Goal: Register for event/course

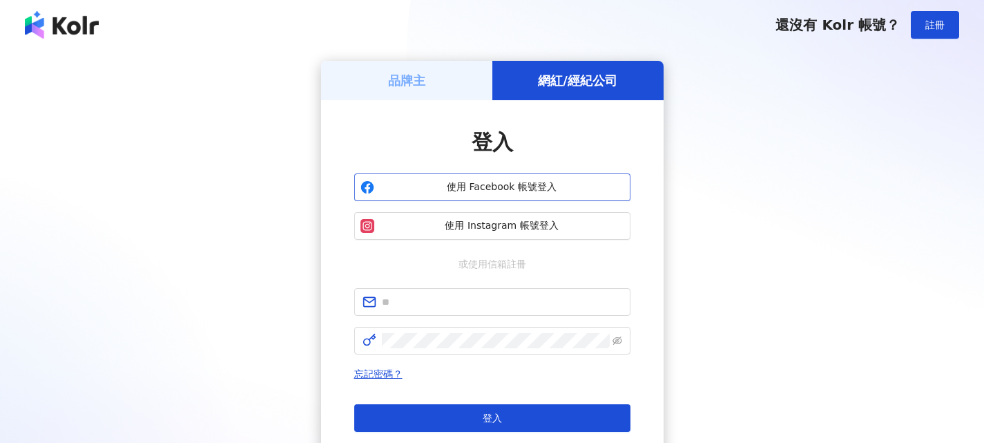
click at [516, 187] on span "使用 Facebook 帳號登入" at bounding box center [502, 187] width 245 height 14
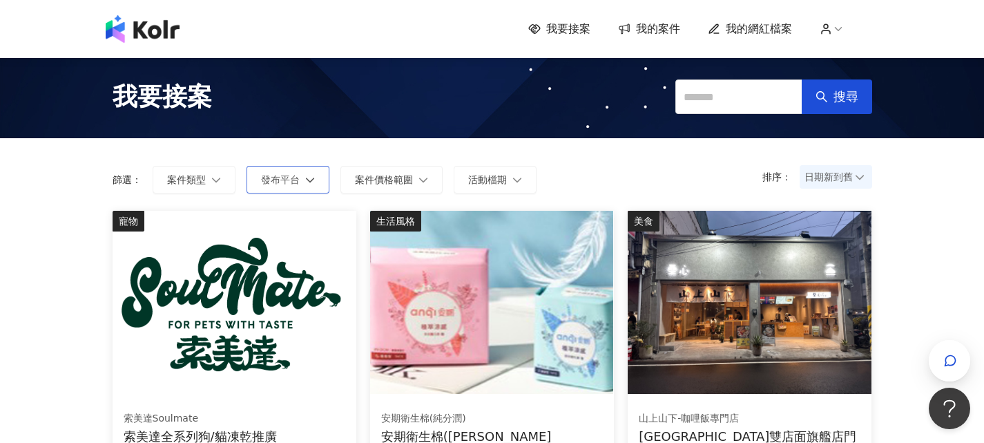
click at [292, 182] on span "發布平台" at bounding box center [280, 179] width 39 height 11
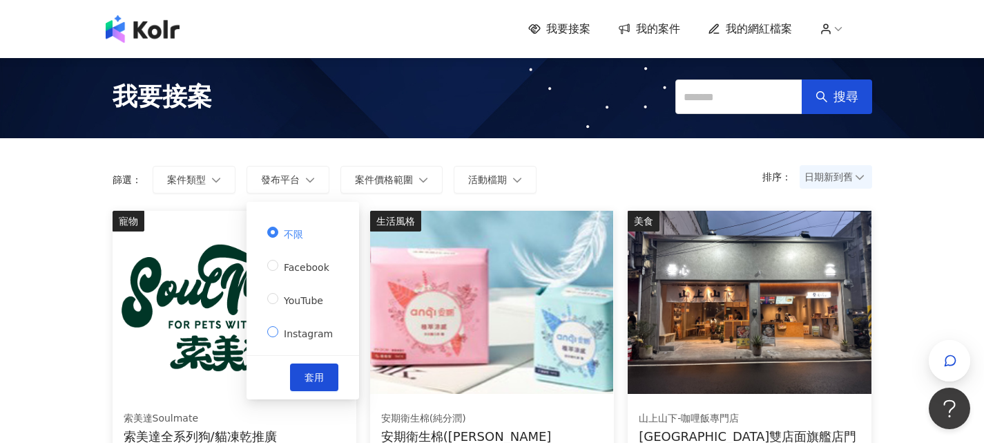
click at [305, 330] on span "Instagram" at bounding box center [308, 333] width 60 height 11
click at [312, 372] on span "套用" at bounding box center [314, 377] width 19 height 11
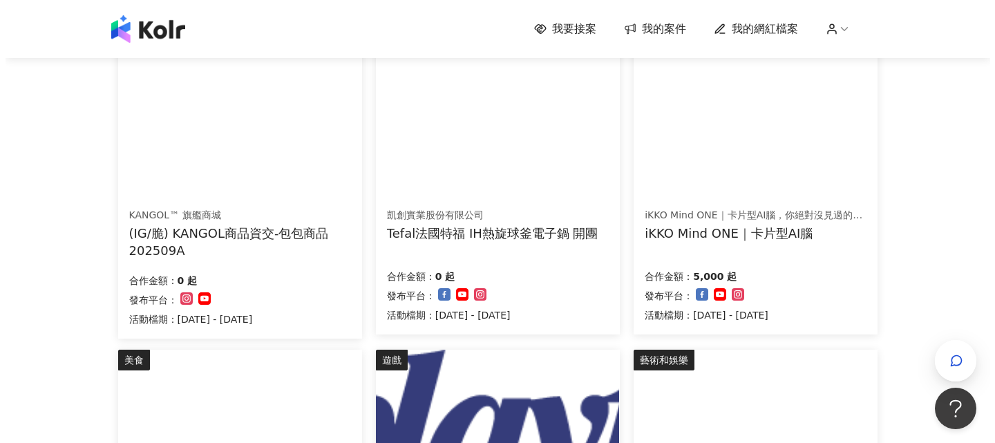
scroll to position [280, 0]
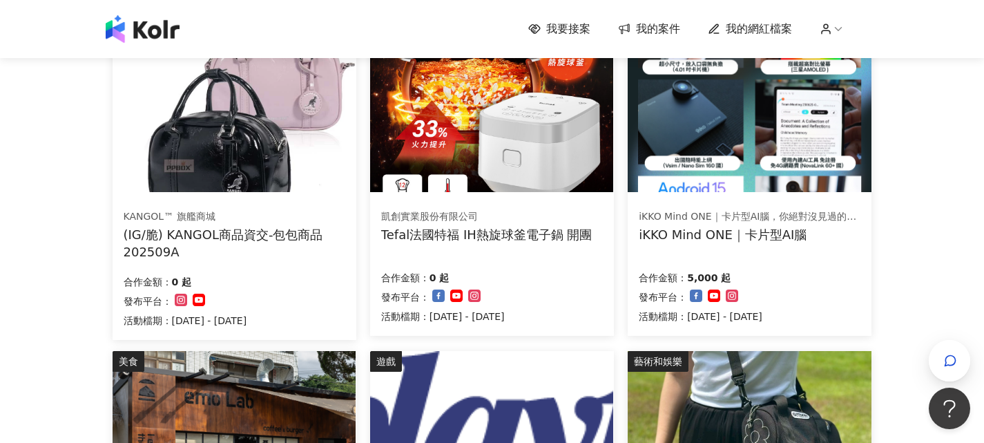
click at [703, 146] on img at bounding box center [749, 100] width 243 height 183
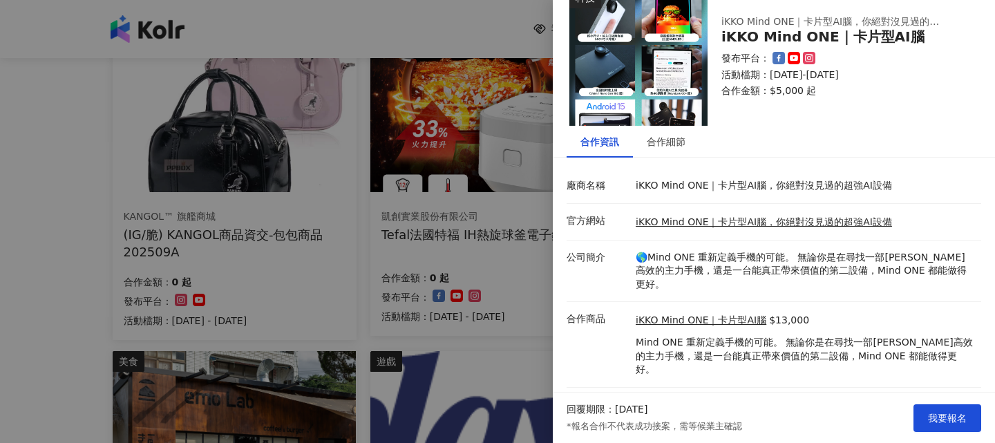
scroll to position [30, 0]
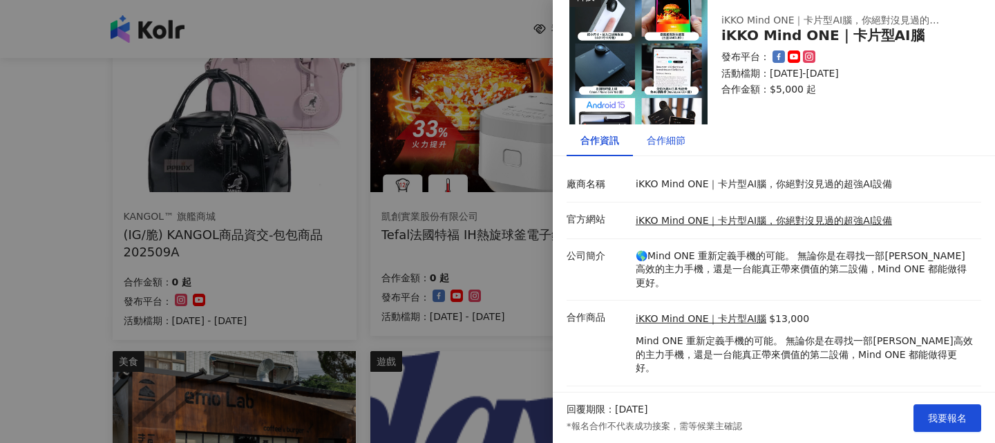
click at [671, 142] on div "合作細節" at bounding box center [666, 140] width 39 height 15
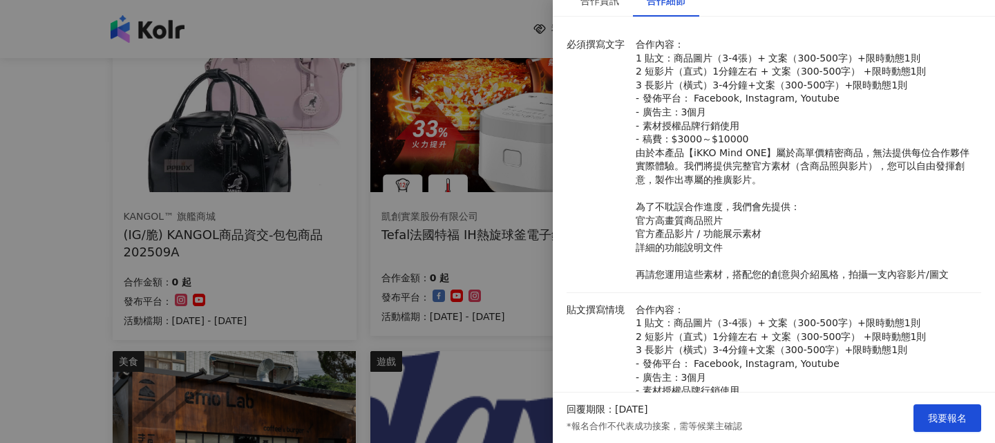
scroll to position [0, 0]
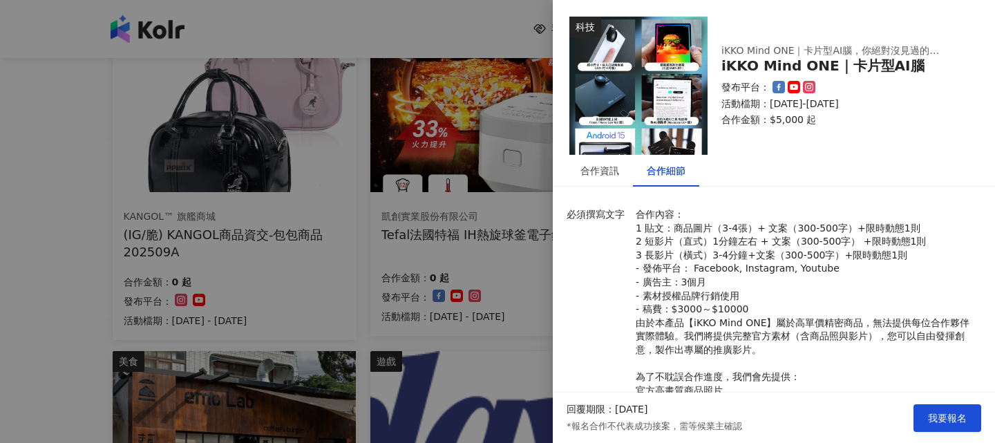
click at [644, 138] on img at bounding box center [638, 86] width 138 height 138
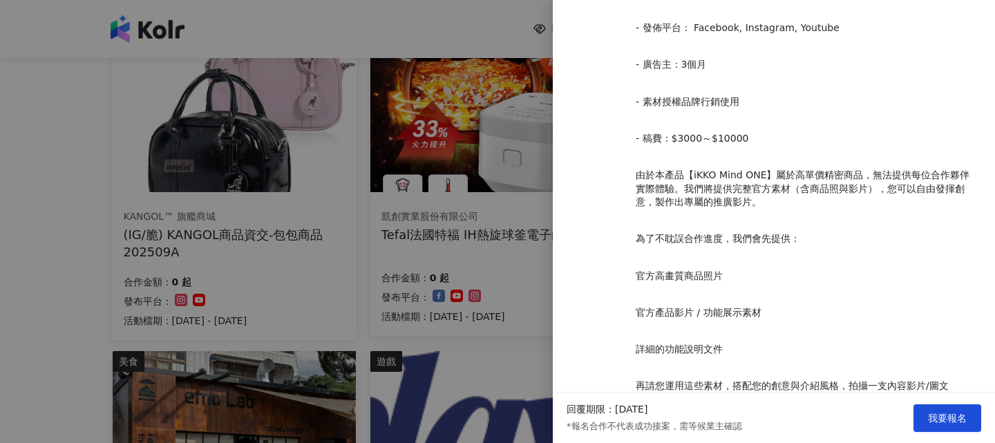
scroll to position [1145, 44]
click at [947, 412] on span "我要報名" at bounding box center [947, 417] width 39 height 11
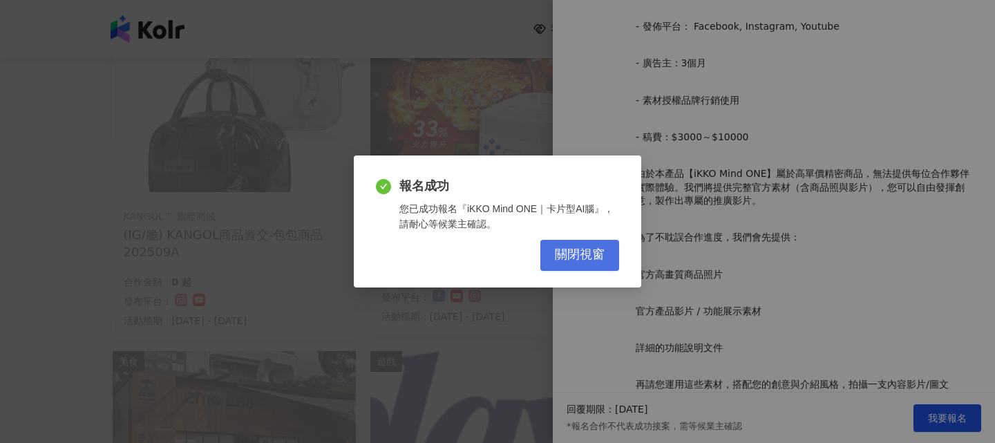
click at [567, 260] on span "關閉視窗" at bounding box center [580, 254] width 50 height 15
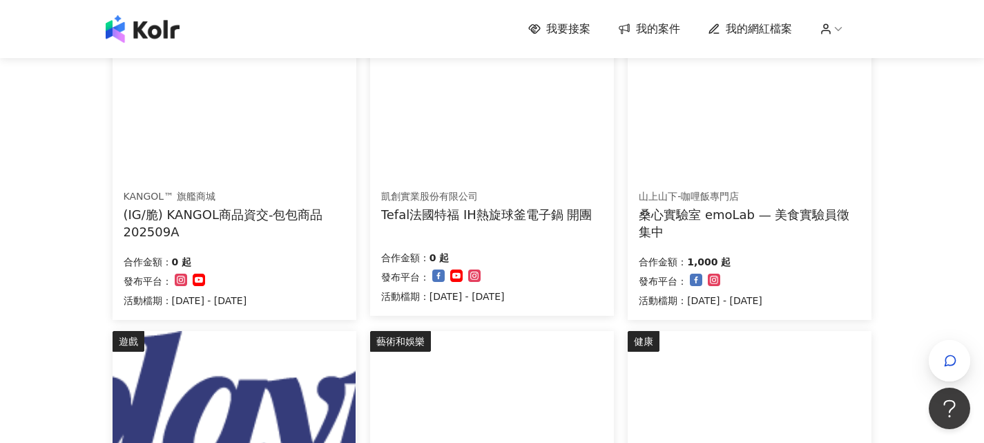
scroll to position [301, 0]
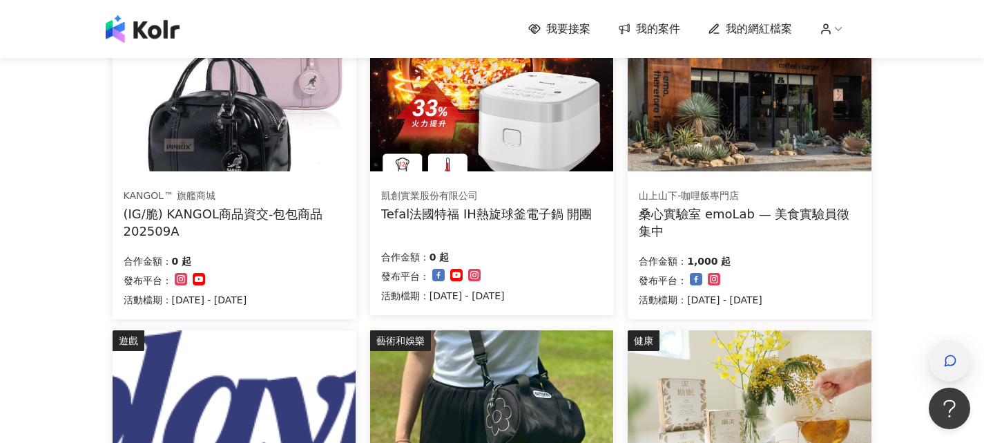
click at [945, 359] on icon "button" at bounding box center [951, 361] width 14 height 14
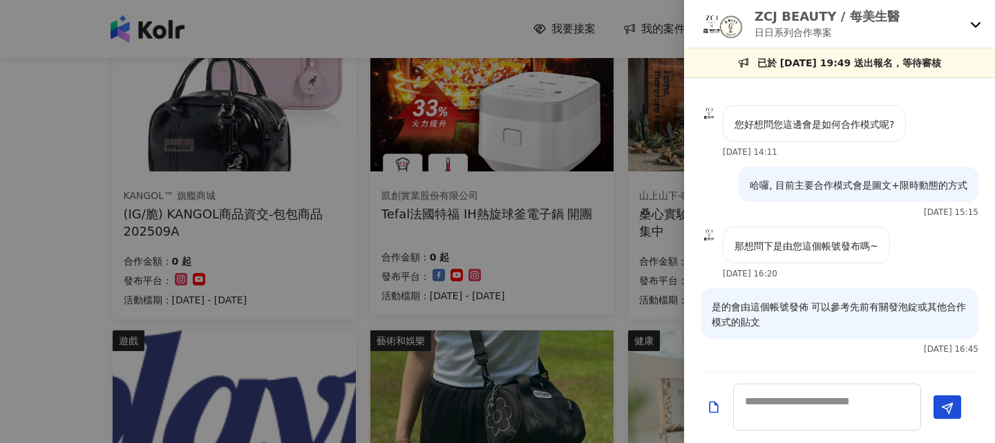
click at [967, 26] on div "ZCJ BEAUTY / 每美生醫 日日系列合作專案" at bounding box center [839, 24] width 311 height 48
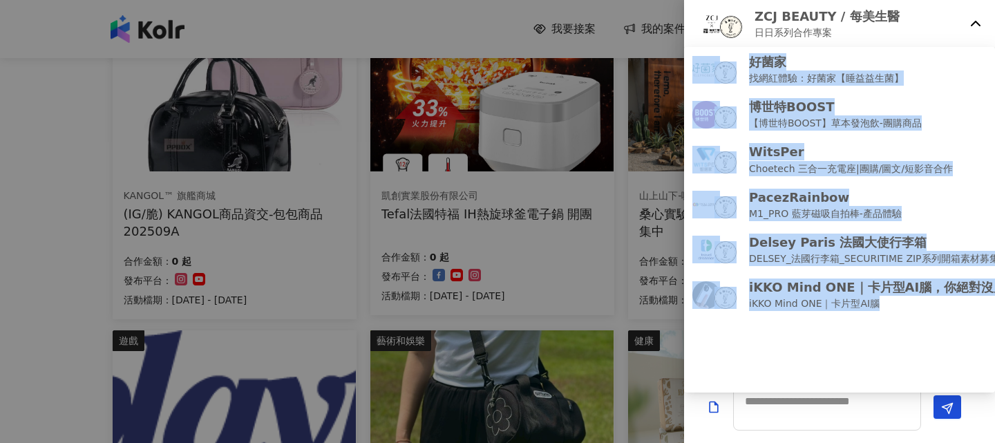
click at [970, 25] on icon at bounding box center [975, 24] width 11 height 11
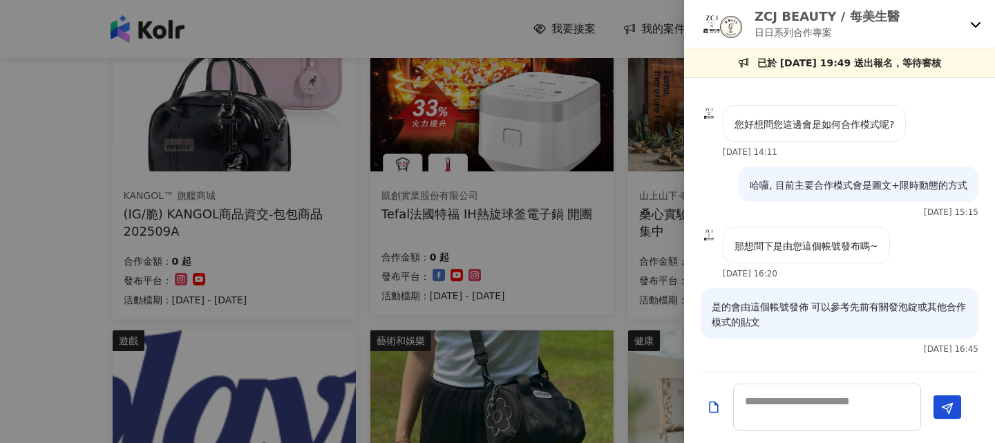
click at [502, 192] on div at bounding box center [497, 221] width 995 height 443
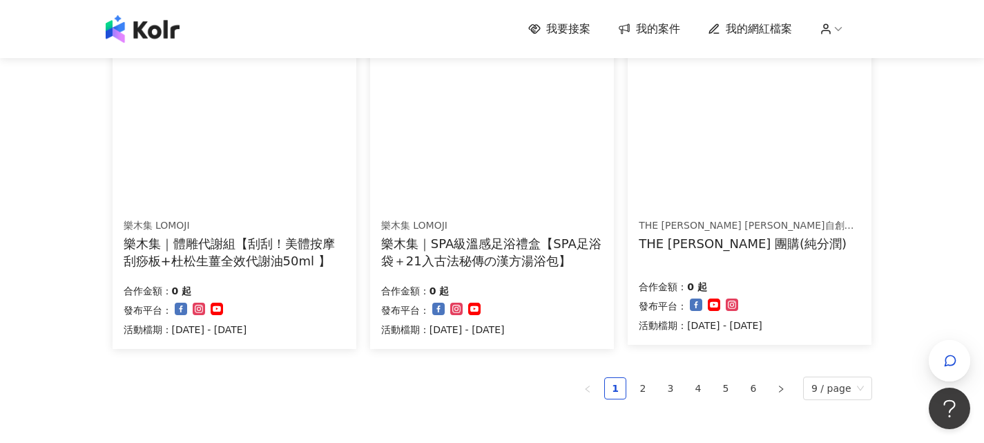
scroll to position [955, 0]
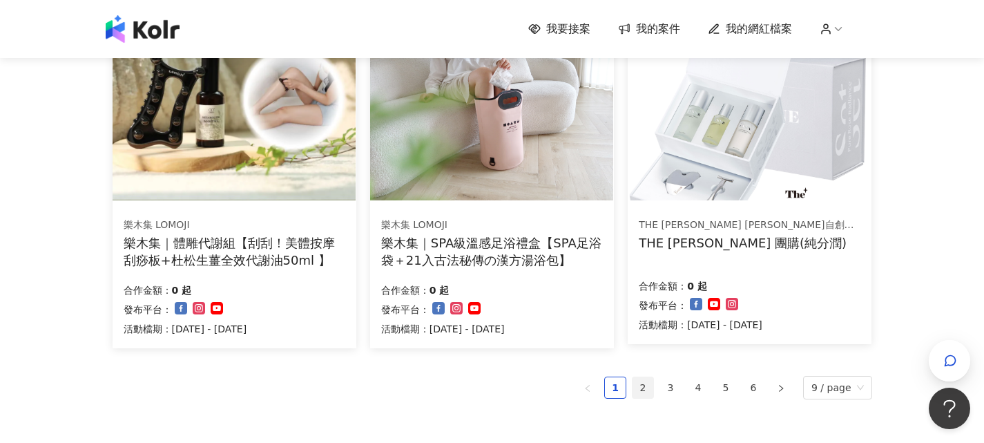
click at [657, 389] on ul "1 2 3 4 5 6 9 / page" at bounding box center [493, 387] width 760 height 23
click at [651, 386] on link "2" at bounding box center [643, 387] width 21 height 21
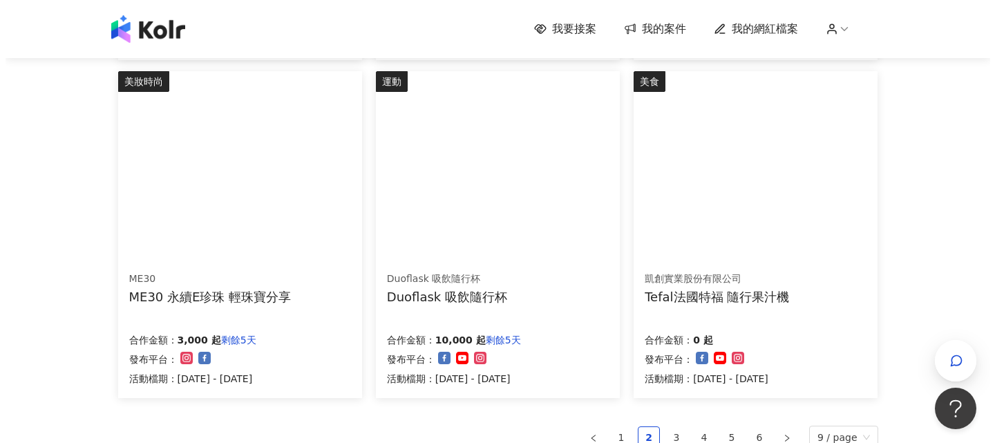
scroll to position [904, 0]
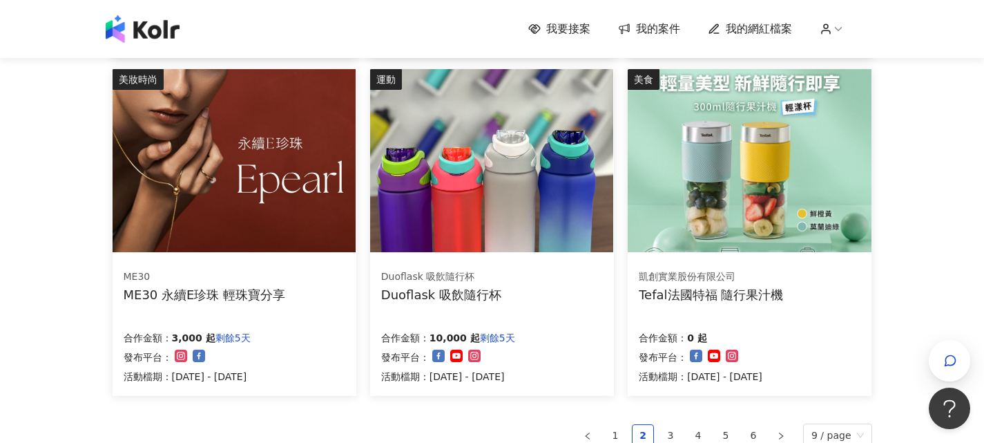
click at [509, 193] on img at bounding box center [491, 160] width 243 height 183
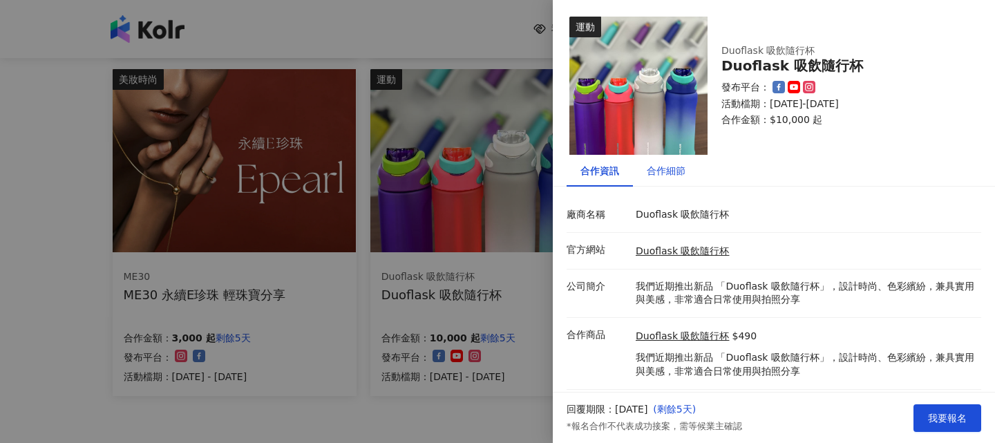
click at [673, 178] on div "合作細節" at bounding box center [666, 170] width 39 height 15
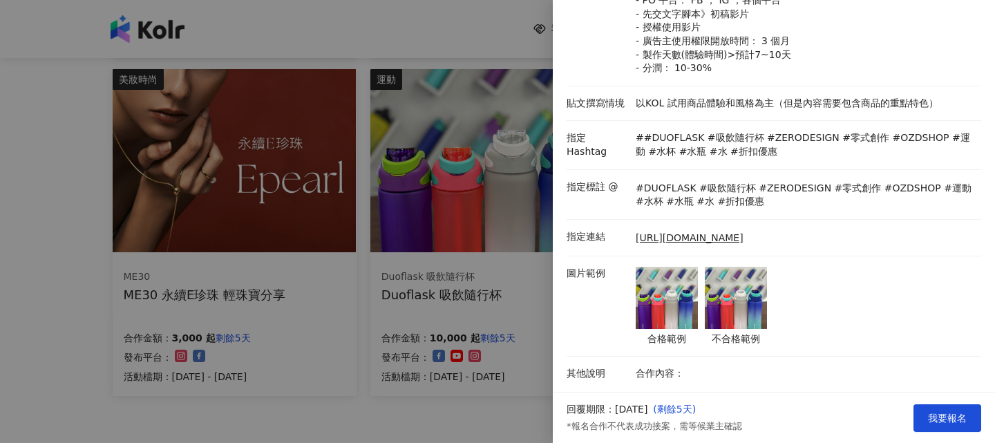
scroll to position [0, 0]
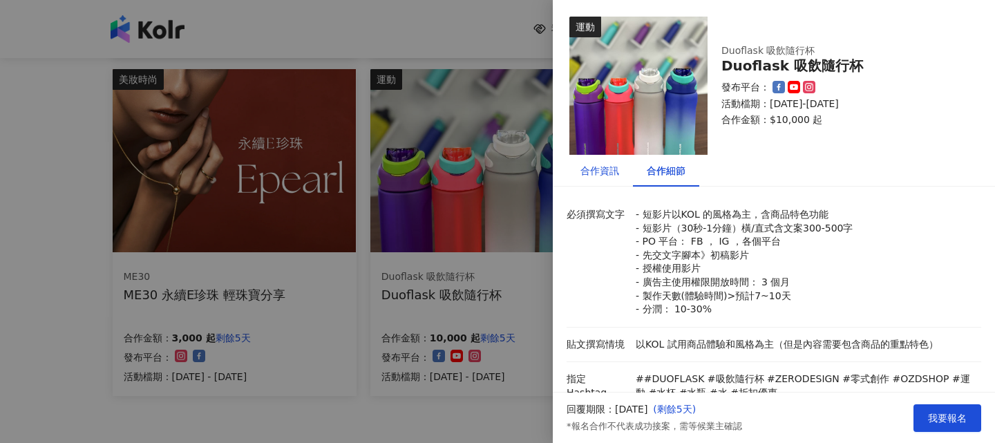
click at [595, 178] on div "合作資訊" at bounding box center [599, 170] width 39 height 15
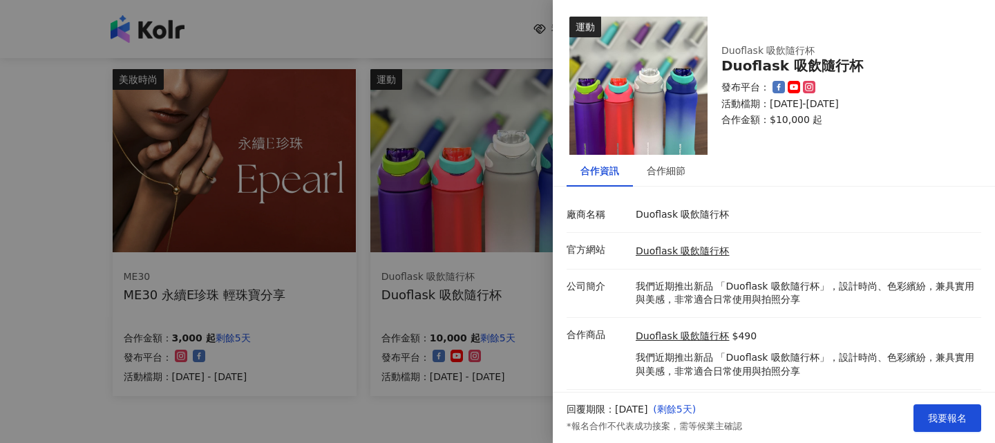
scroll to position [30, 0]
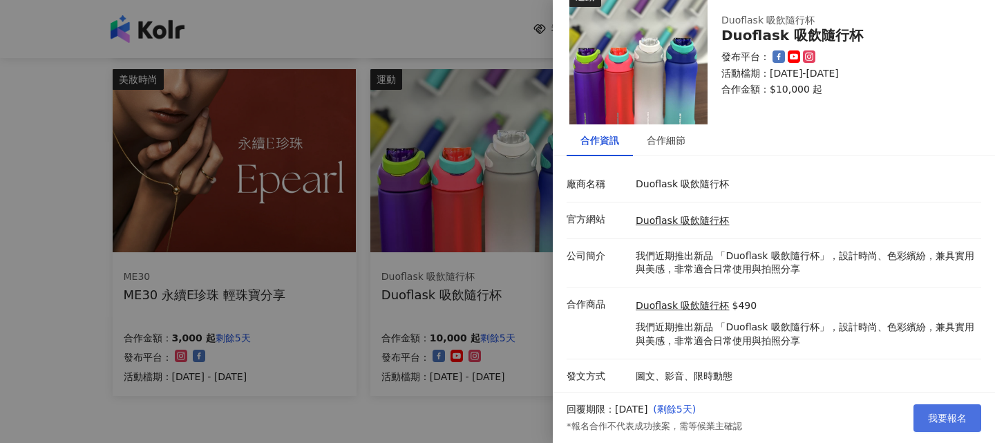
click at [922, 412] on button "我要報名" at bounding box center [947, 418] width 68 height 28
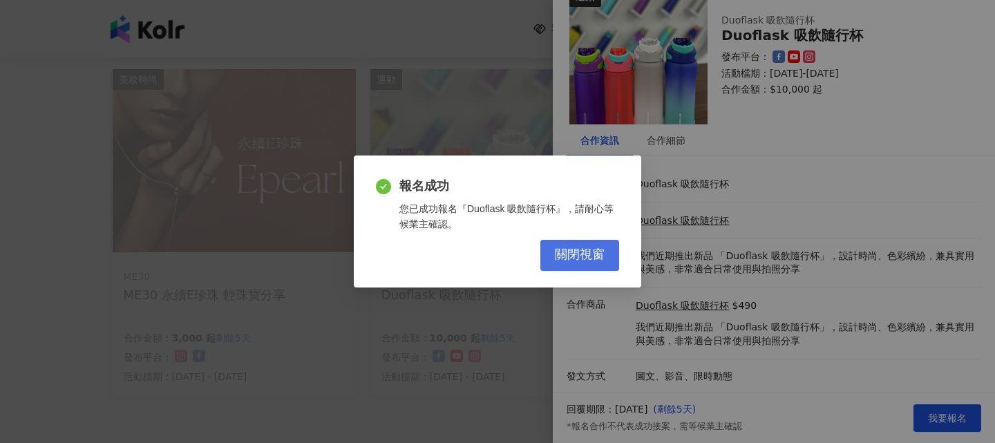
click at [595, 249] on span "關閉視窗" at bounding box center [580, 254] width 50 height 15
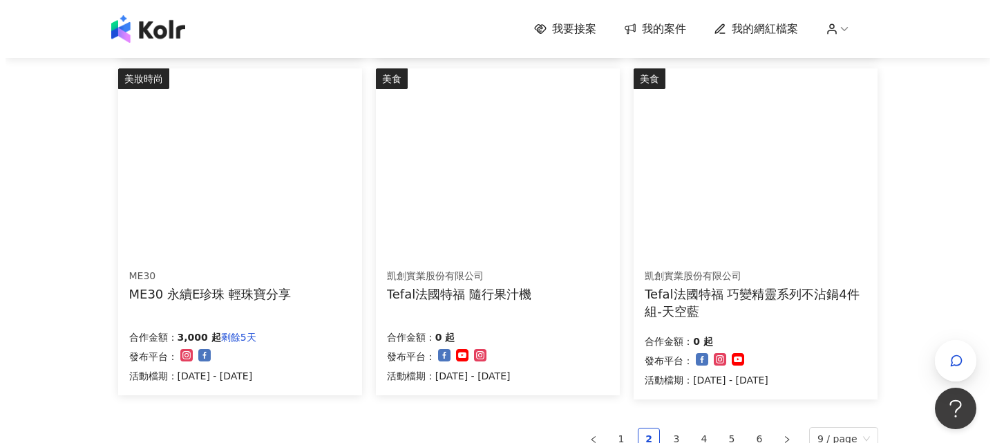
scroll to position [899, 0]
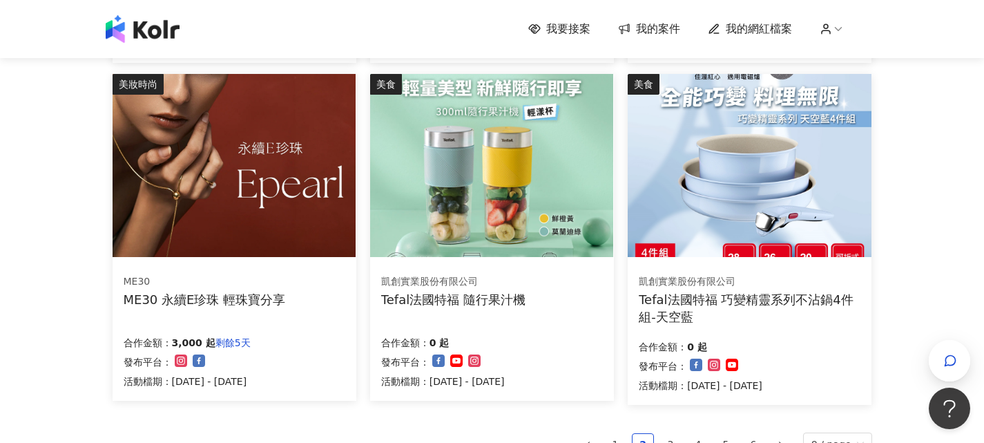
click at [249, 163] on img at bounding box center [234, 165] width 243 height 183
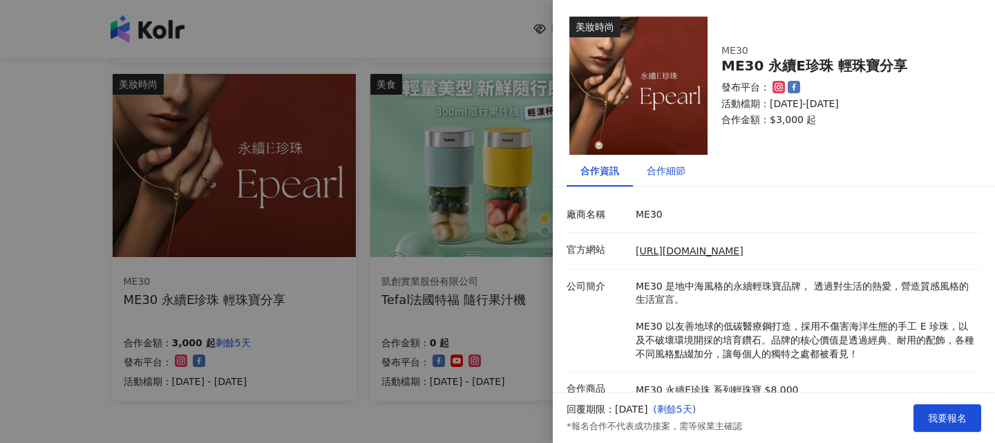
click at [653, 166] on div "合作細節" at bounding box center [666, 170] width 39 height 15
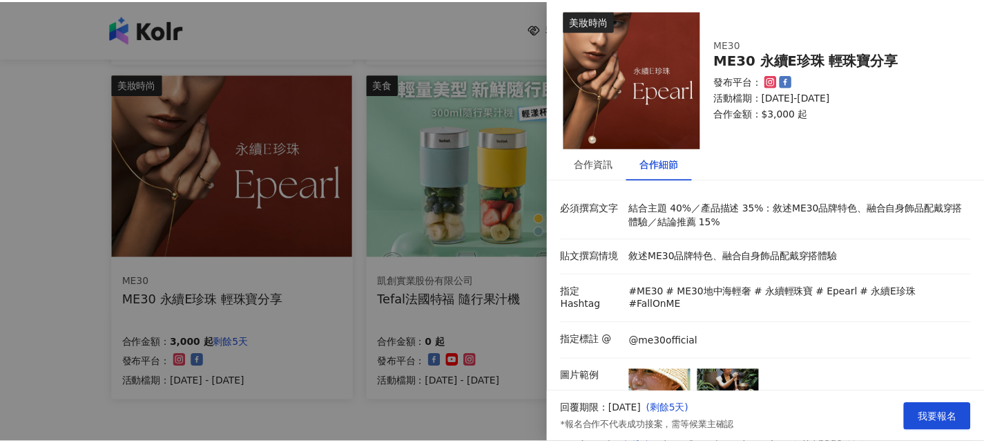
scroll to position [0, 0]
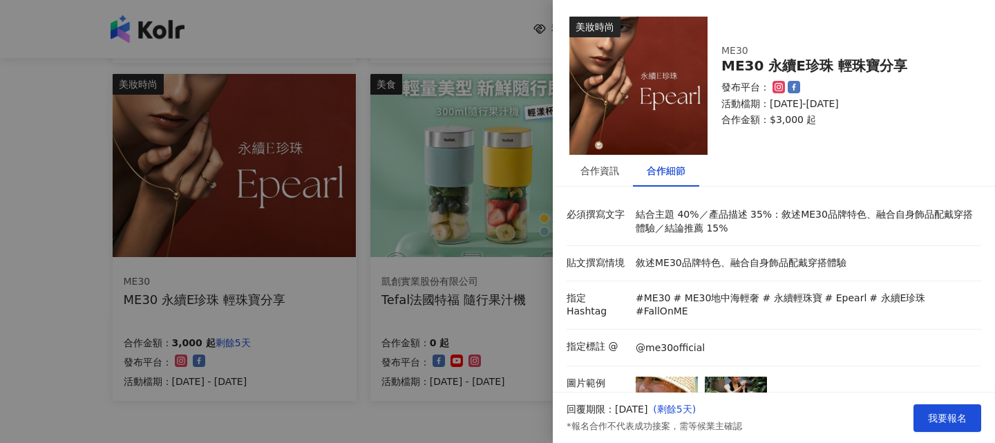
click at [459, 33] on div at bounding box center [497, 221] width 995 height 443
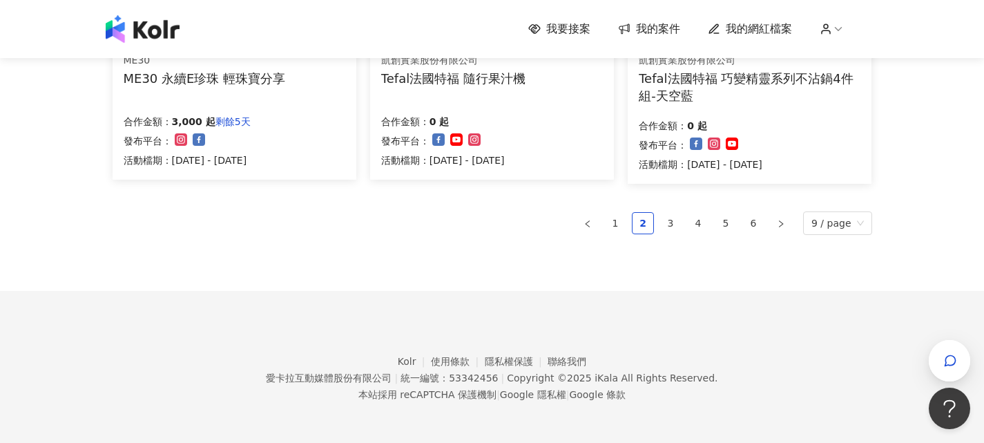
scroll to position [1120, 0]
click at [681, 223] on link "3" at bounding box center [670, 223] width 21 height 21
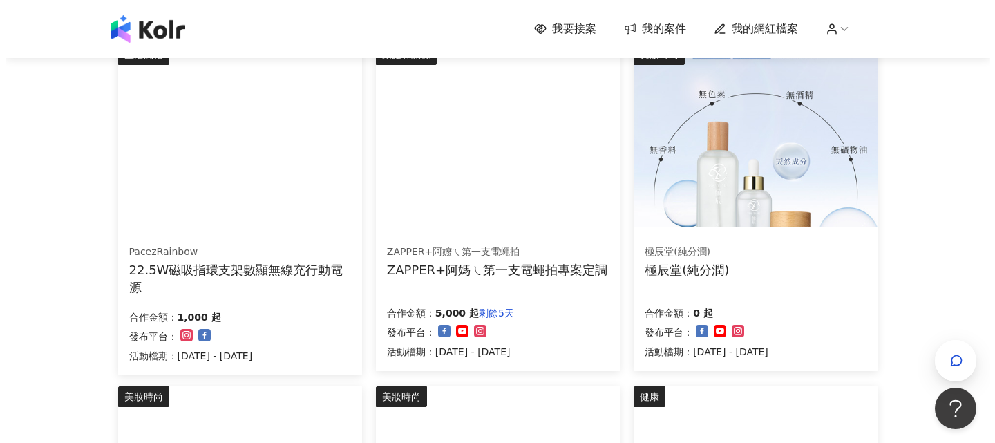
scroll to position [222, 0]
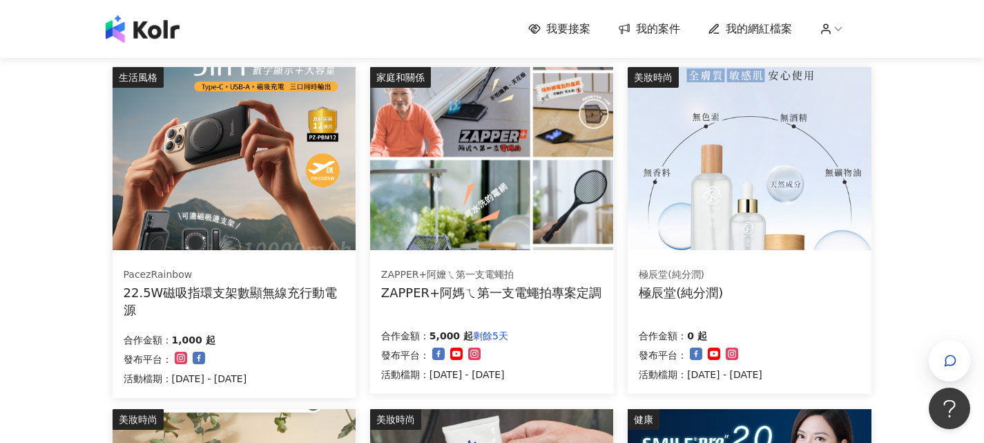
click at [497, 188] on img at bounding box center [491, 158] width 243 height 183
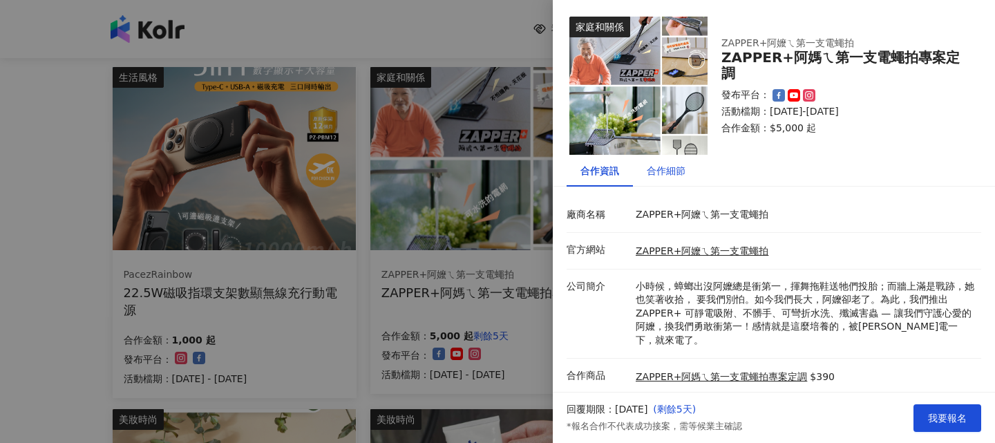
click at [665, 176] on div "合作細節" at bounding box center [666, 170] width 39 height 15
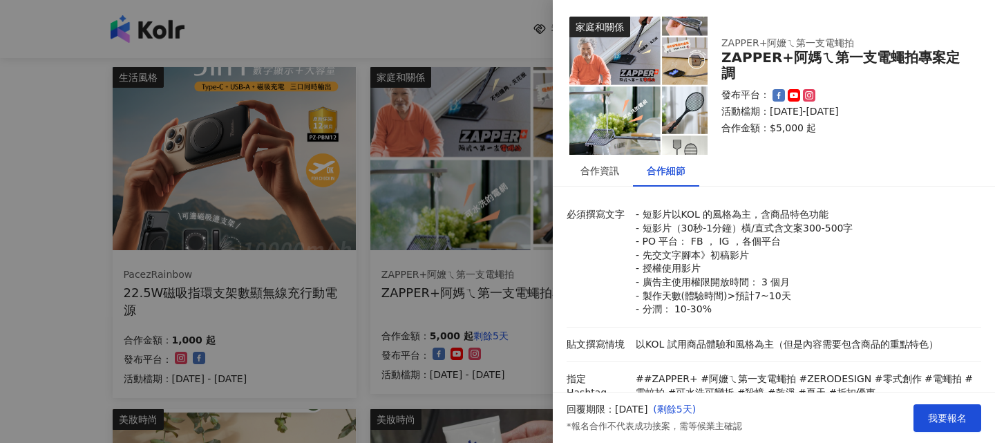
click at [487, 206] on div at bounding box center [497, 221] width 995 height 443
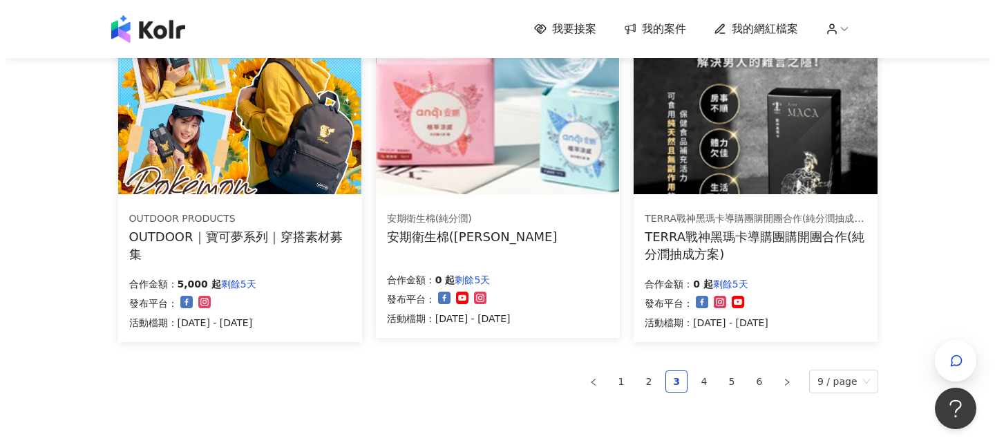
scroll to position [982, 0]
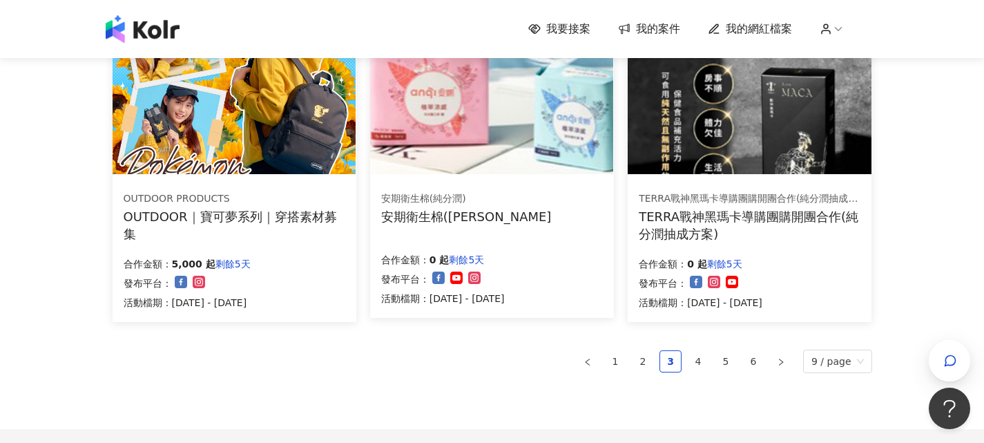
click at [215, 178] on div "生活風格 OUTDOOR PRODUCTS OUTDOOR｜寶可夢系列｜穿搭素材募集 合作金額： 5,000 起 剩餘5天 發布平台： 活動檔期：[DATE]…" at bounding box center [235, 156] width 244 height 331
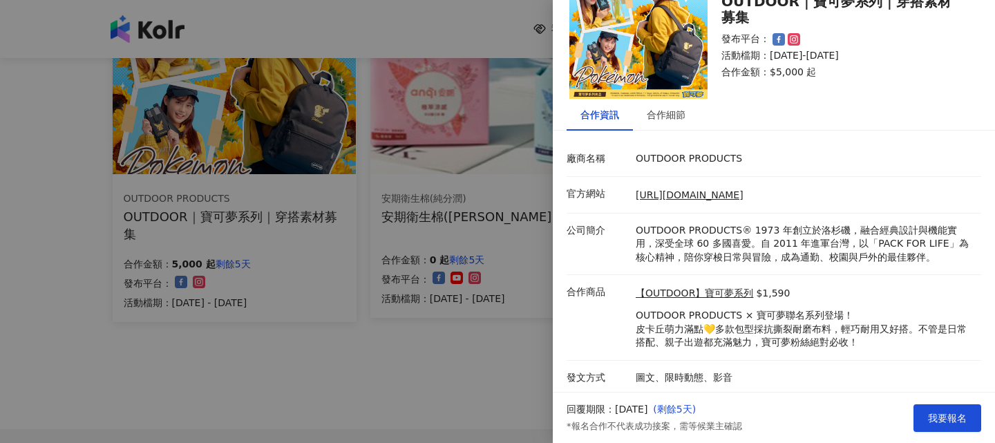
scroll to position [58, 0]
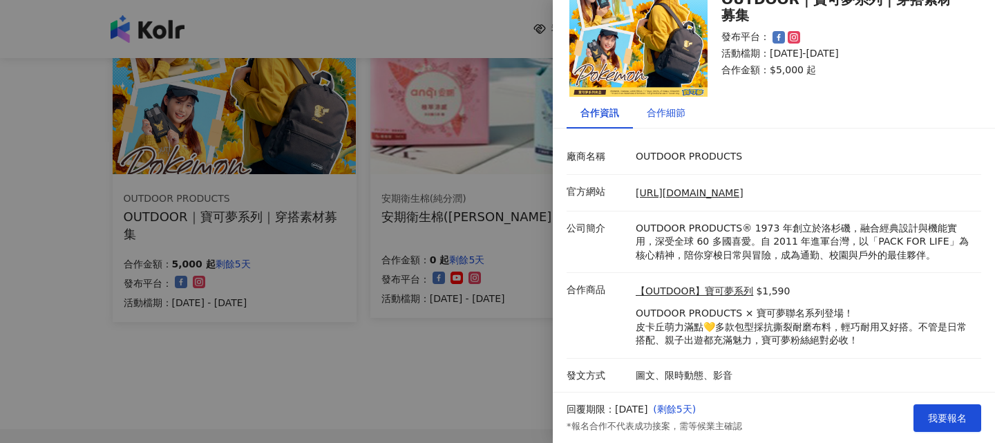
click at [651, 114] on div "合作細節" at bounding box center [666, 112] width 39 height 15
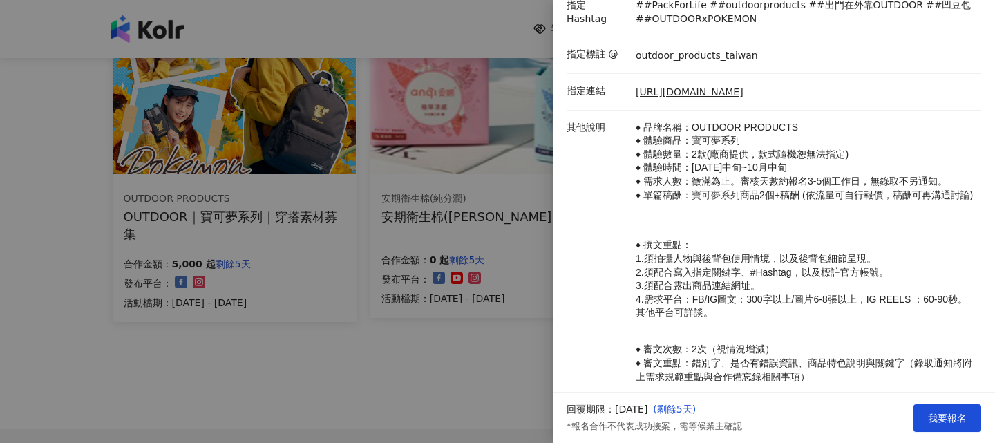
scroll to position [577, 0]
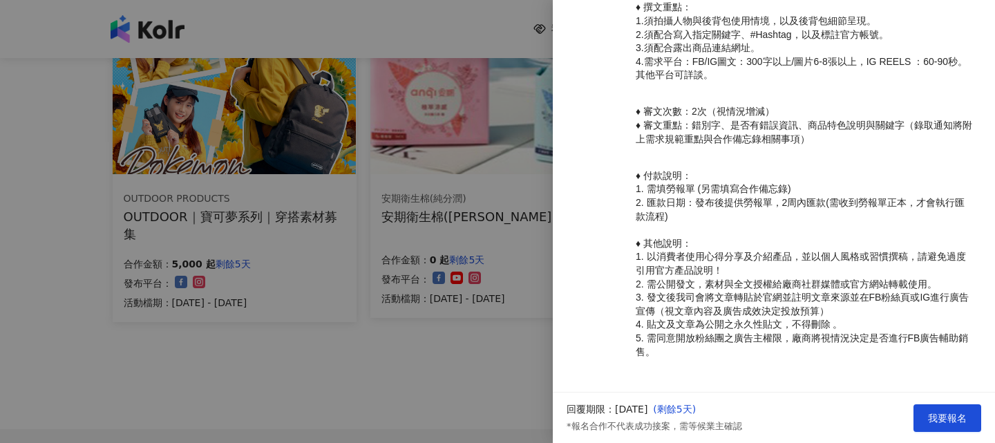
click at [430, 187] on div at bounding box center [497, 221] width 995 height 443
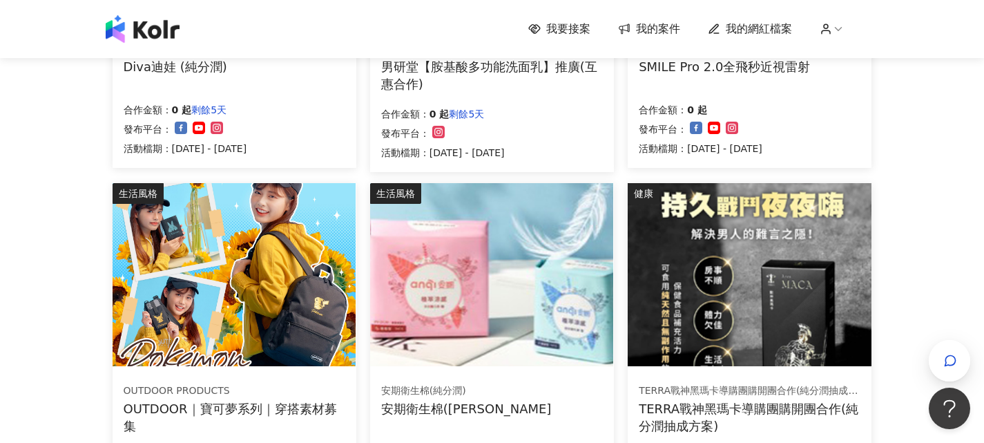
scroll to position [774, 0]
